Goal: Information Seeking & Learning: Learn about a topic

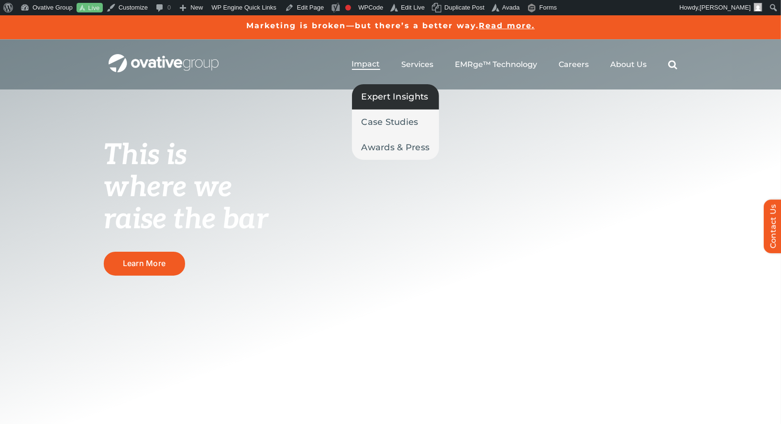
click at [380, 105] on link "Expert Insights" at bounding box center [396, 96] width 88 height 25
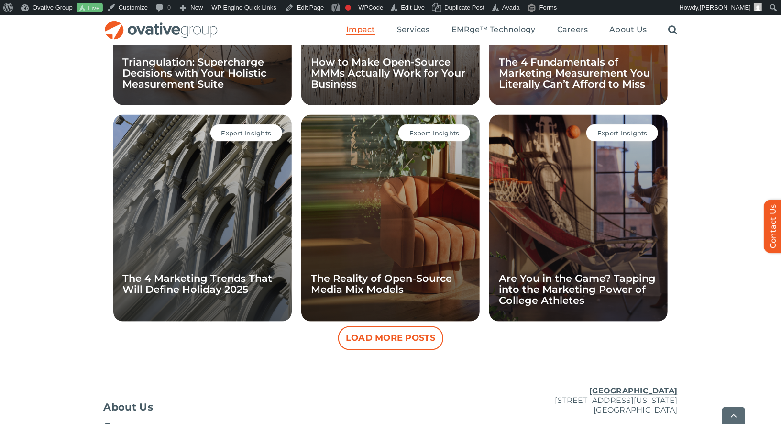
scroll to position [825, 0]
click at [374, 337] on button "Load More Posts" at bounding box center [390, 338] width 105 height 24
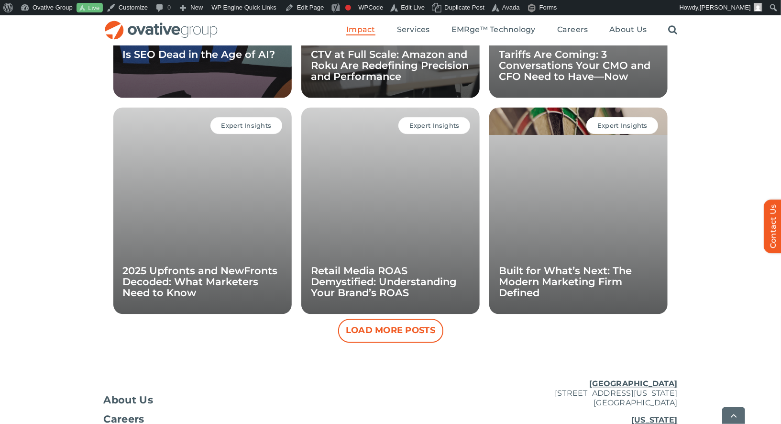
scroll to position [1266, 0]
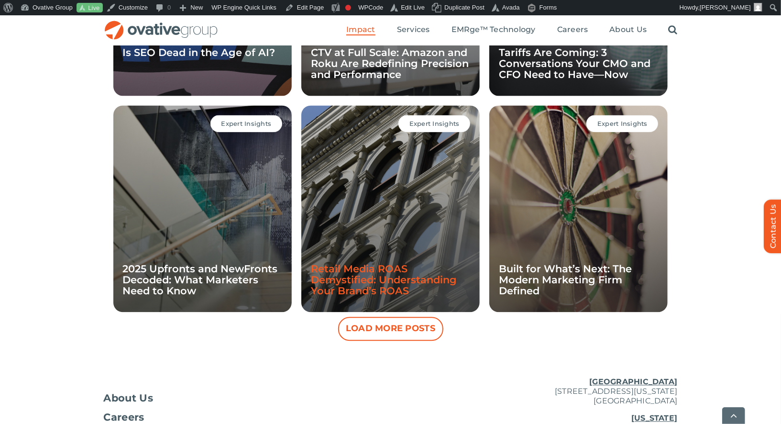
click at [391, 284] on link "Retail Media ROAS Demystified: Understanding Your Brand’s ROAS" at bounding box center [384, 280] width 146 height 34
